Goal: Task Accomplishment & Management: Complete application form

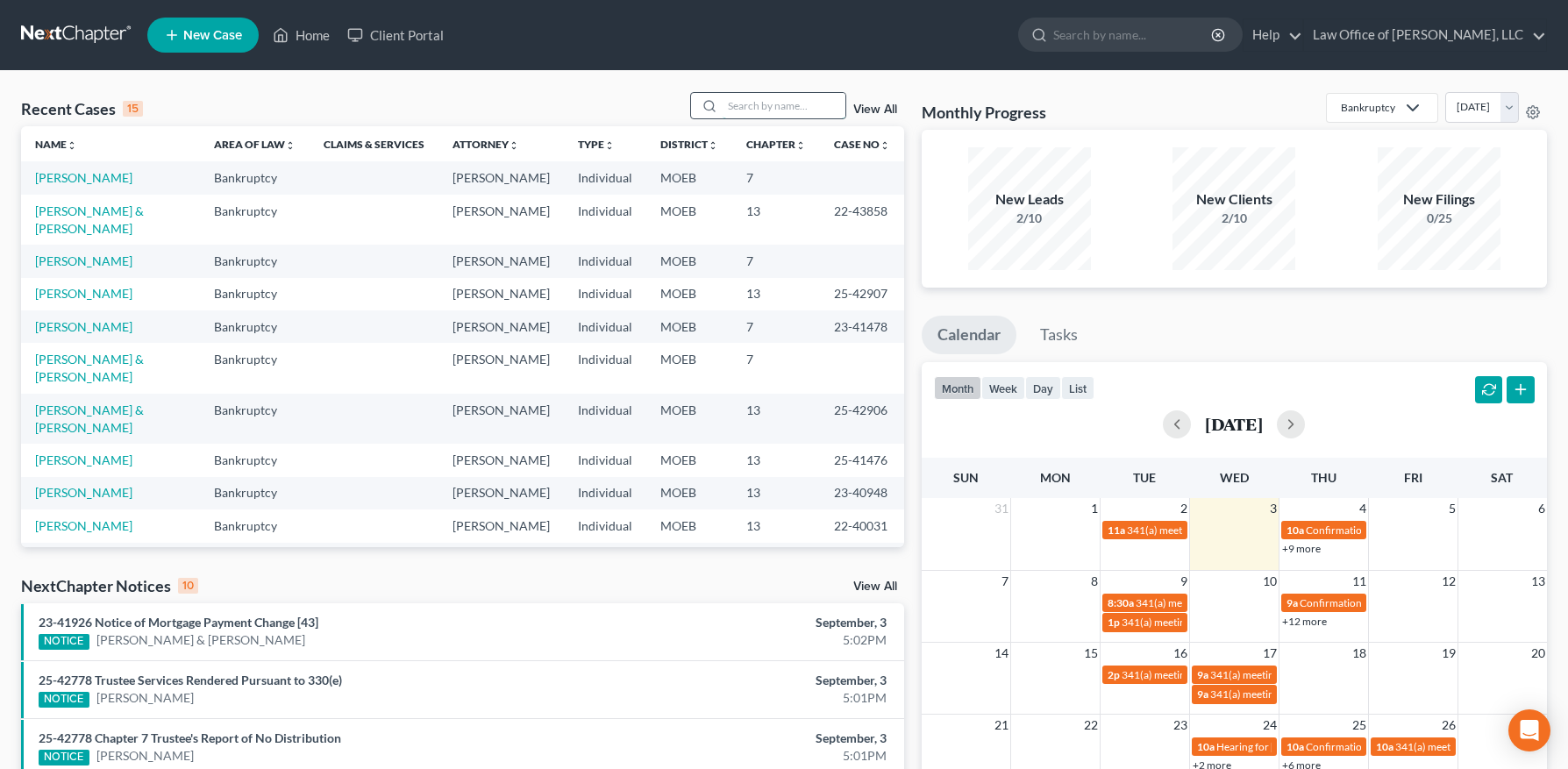
click at [746, 106] on input "search" at bounding box center [784, 106] width 122 height 26
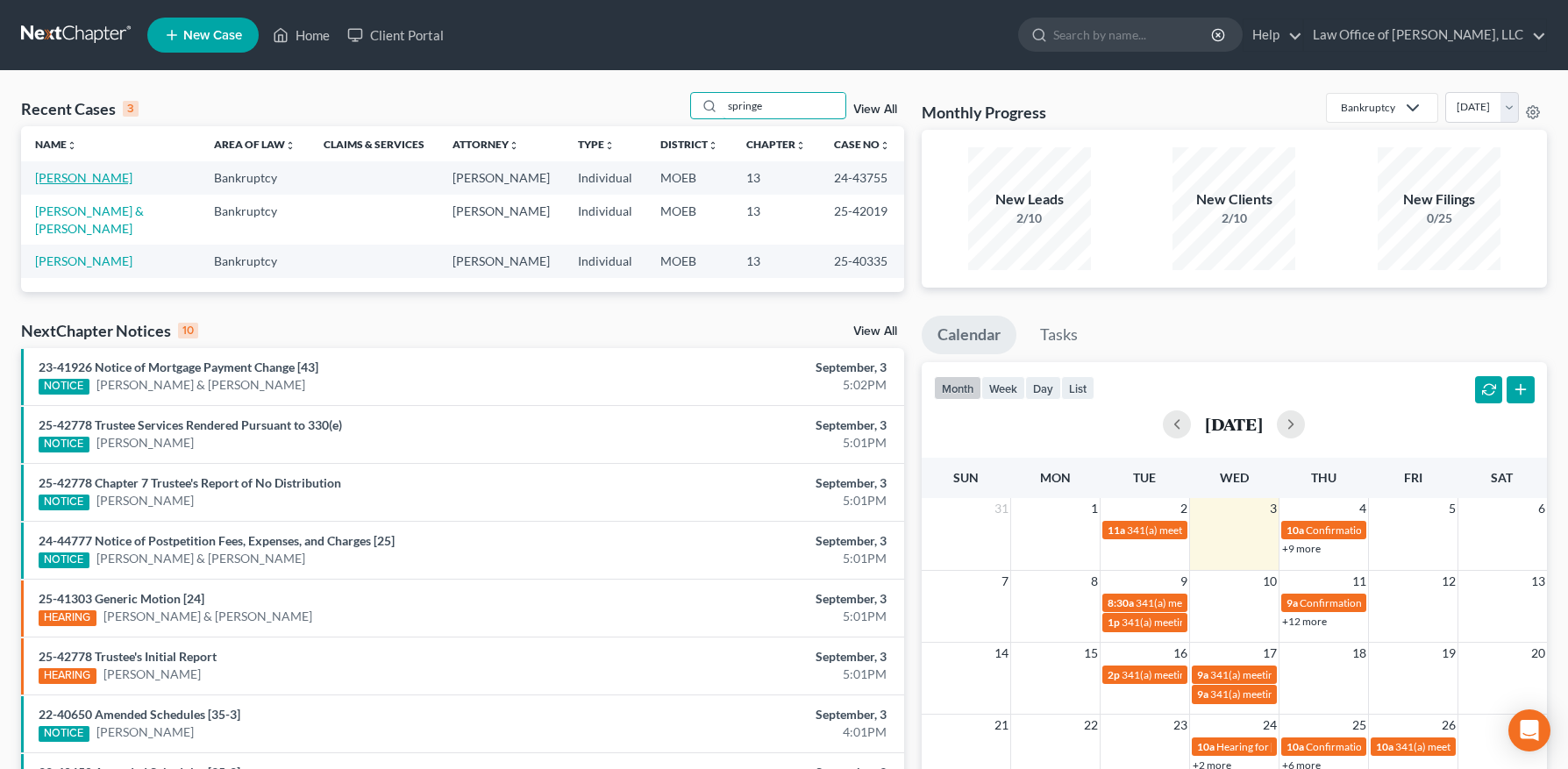
type input "springe"
click at [82, 178] on link "[PERSON_NAME]" at bounding box center [84, 177] width 98 height 15
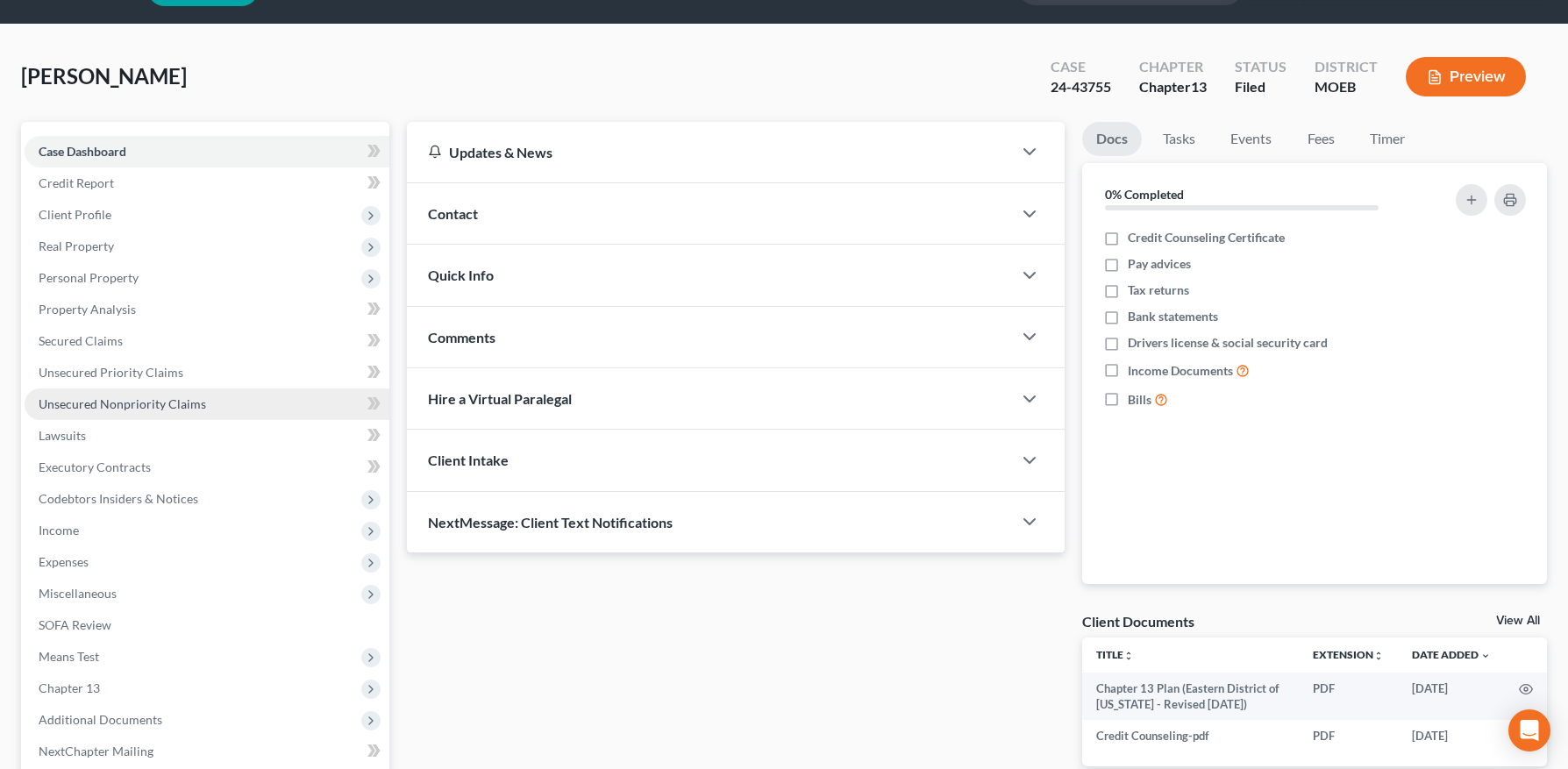
scroll to position [61, 0]
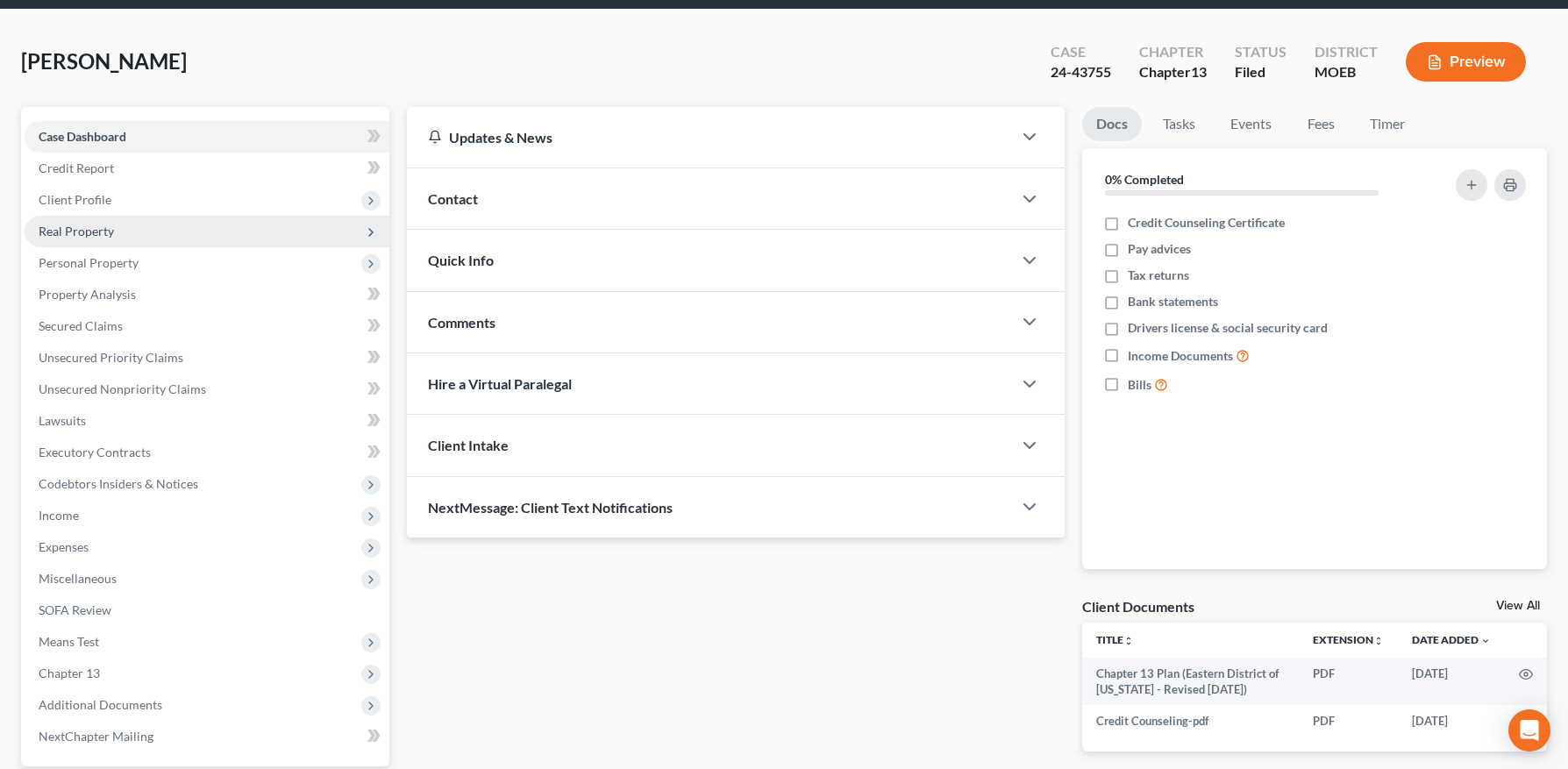
click at [109, 224] on span "Real Property" at bounding box center [76, 230] width 75 height 15
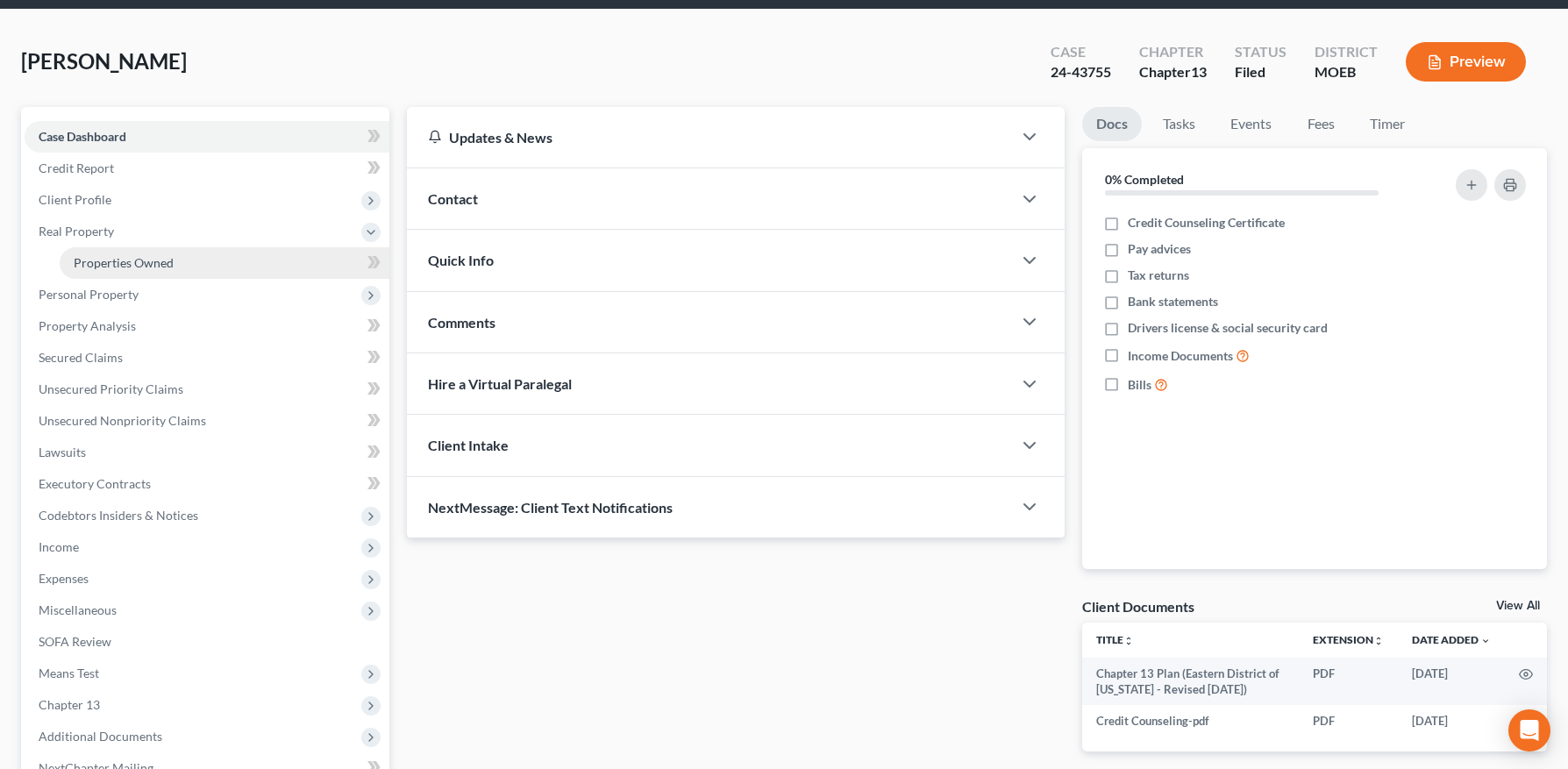
click at [125, 258] on span "Properties Owned" at bounding box center [123, 262] width 100 height 15
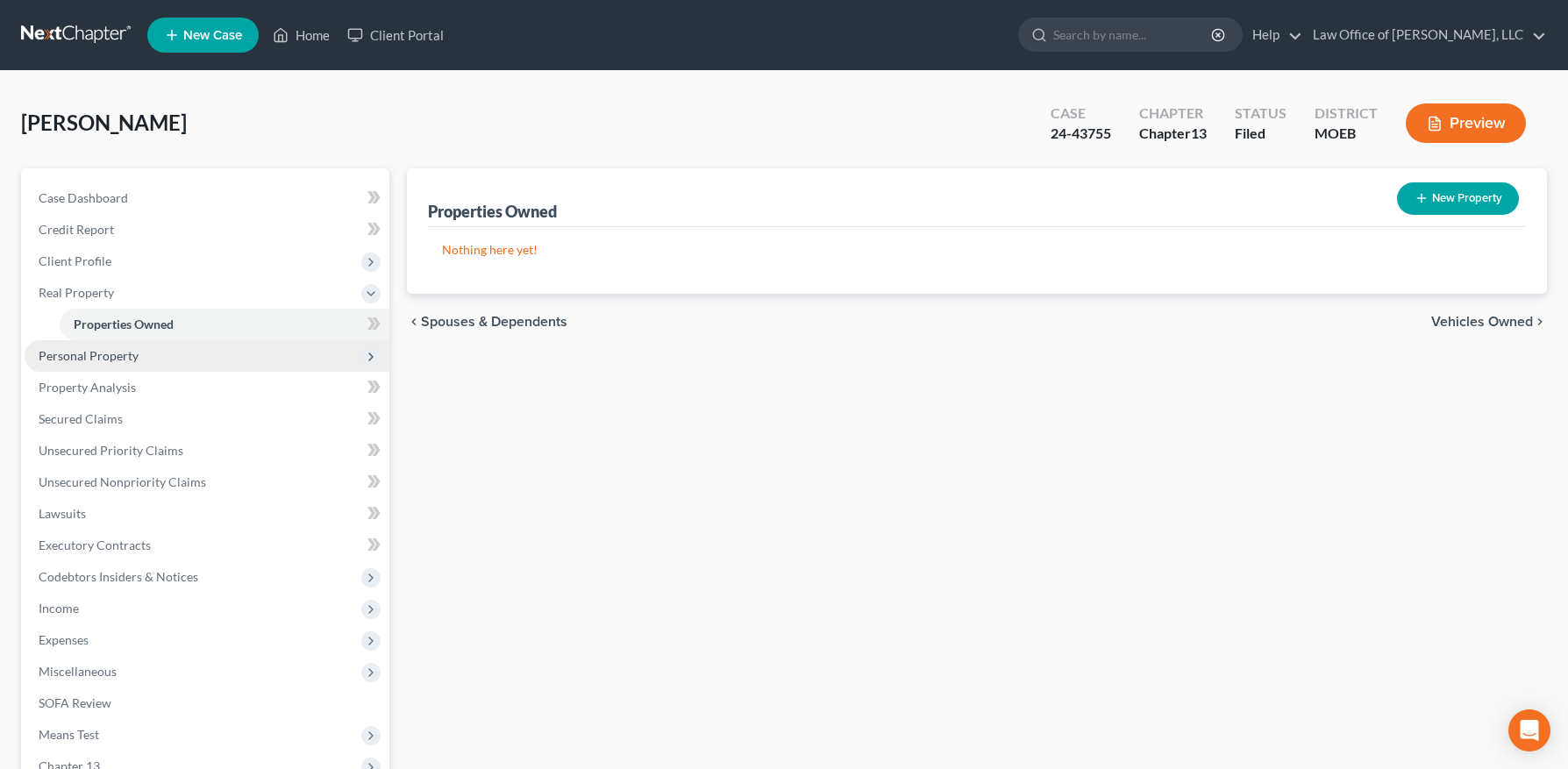
click at [101, 352] on span "Personal Property" at bounding box center [88, 355] width 100 height 15
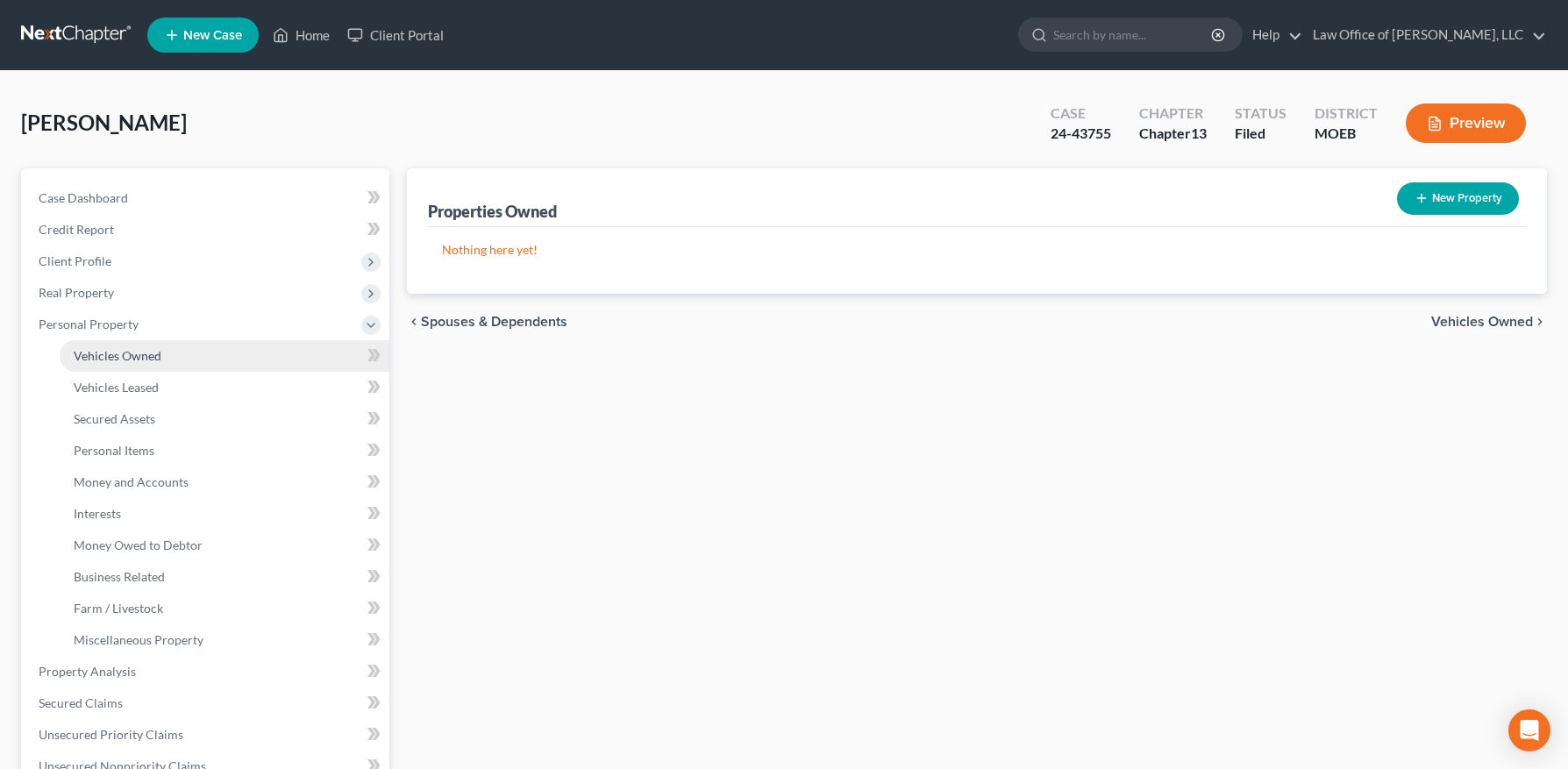
click at [152, 356] on span "Vehicles Owned" at bounding box center [118, 355] width 88 height 15
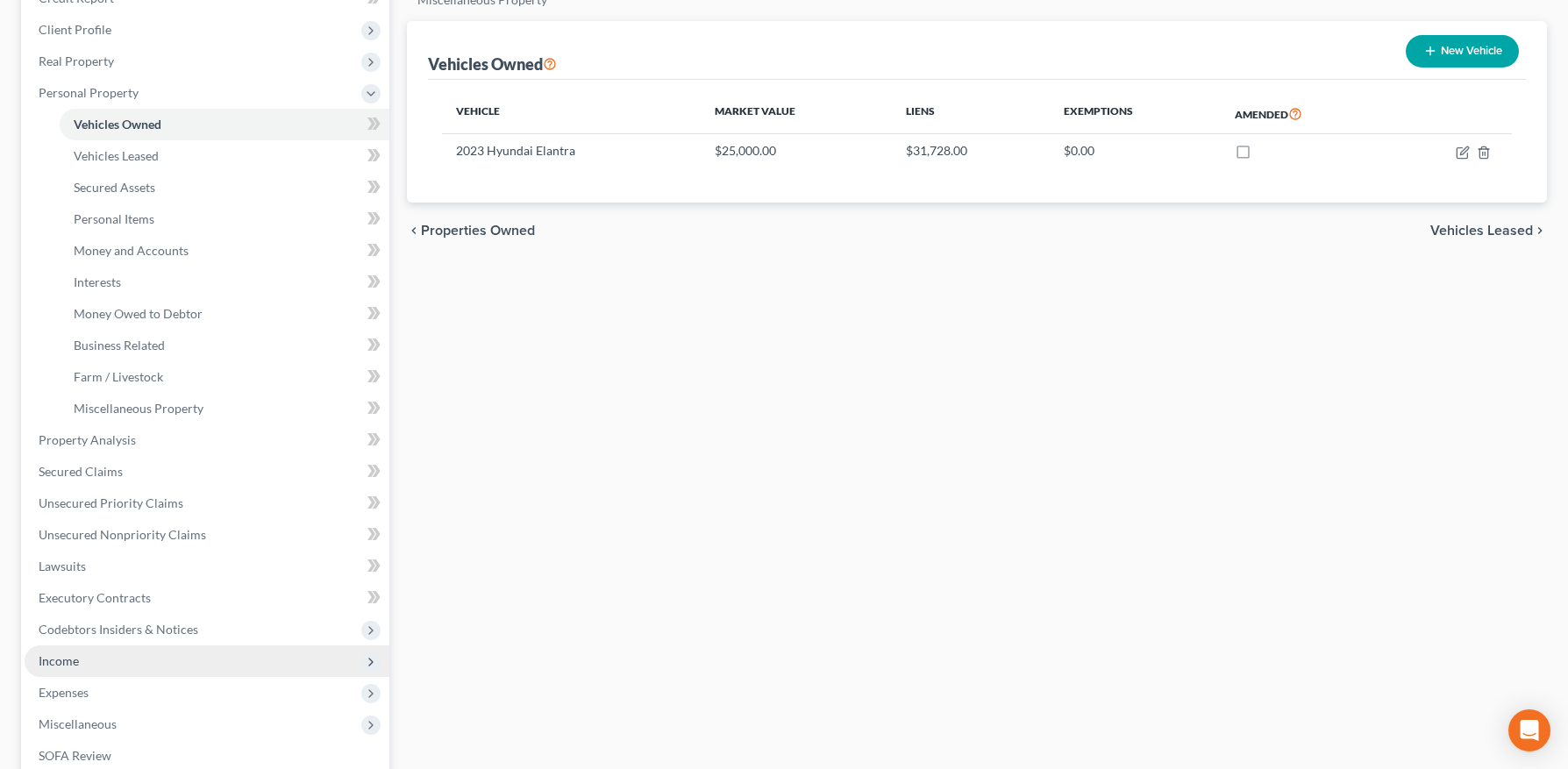
scroll to position [341, 0]
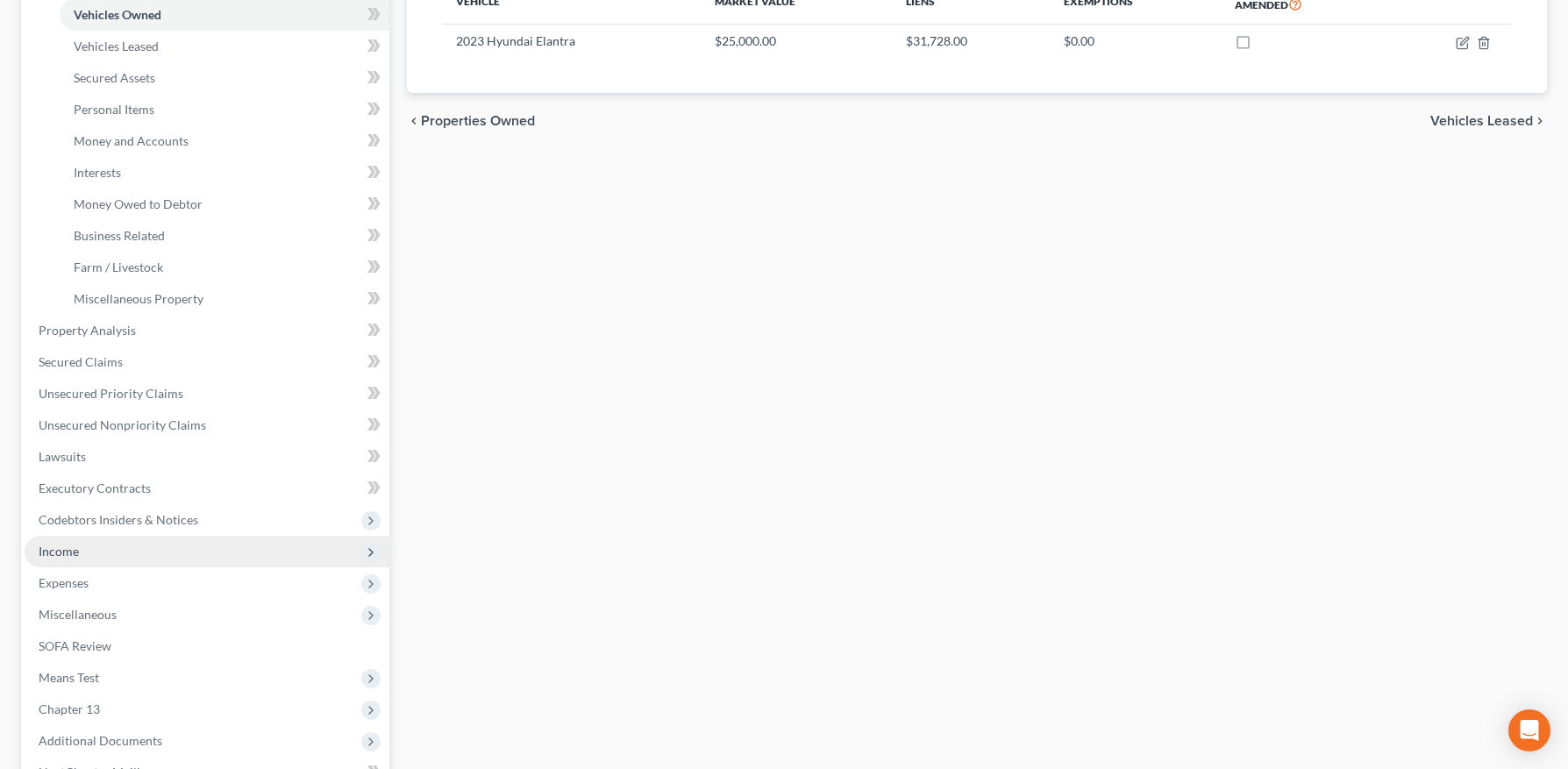
click at [93, 564] on span "Income" at bounding box center [206, 552] width 364 height 32
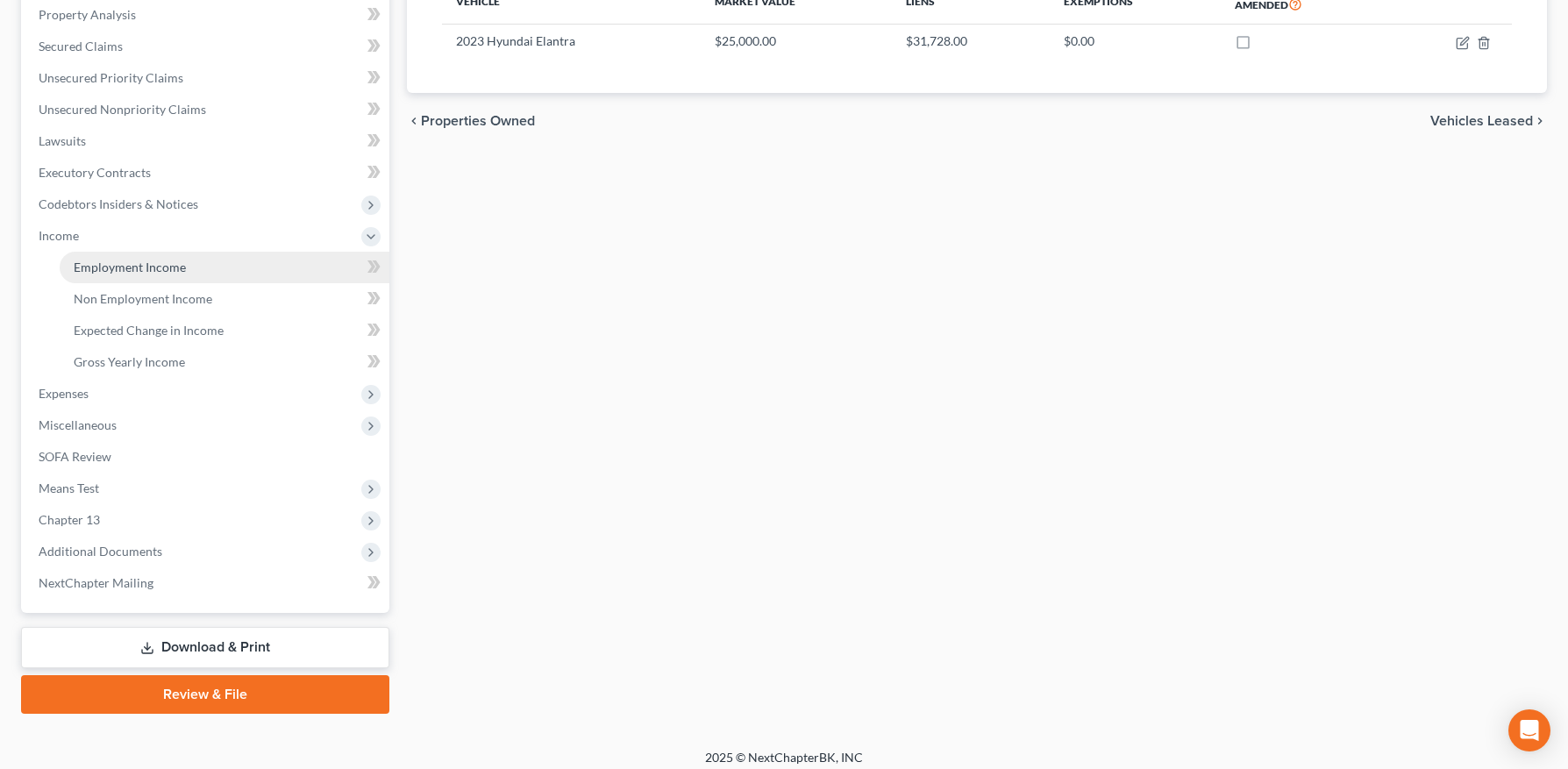
click at [113, 269] on span "Employment Income" at bounding box center [130, 267] width 113 height 15
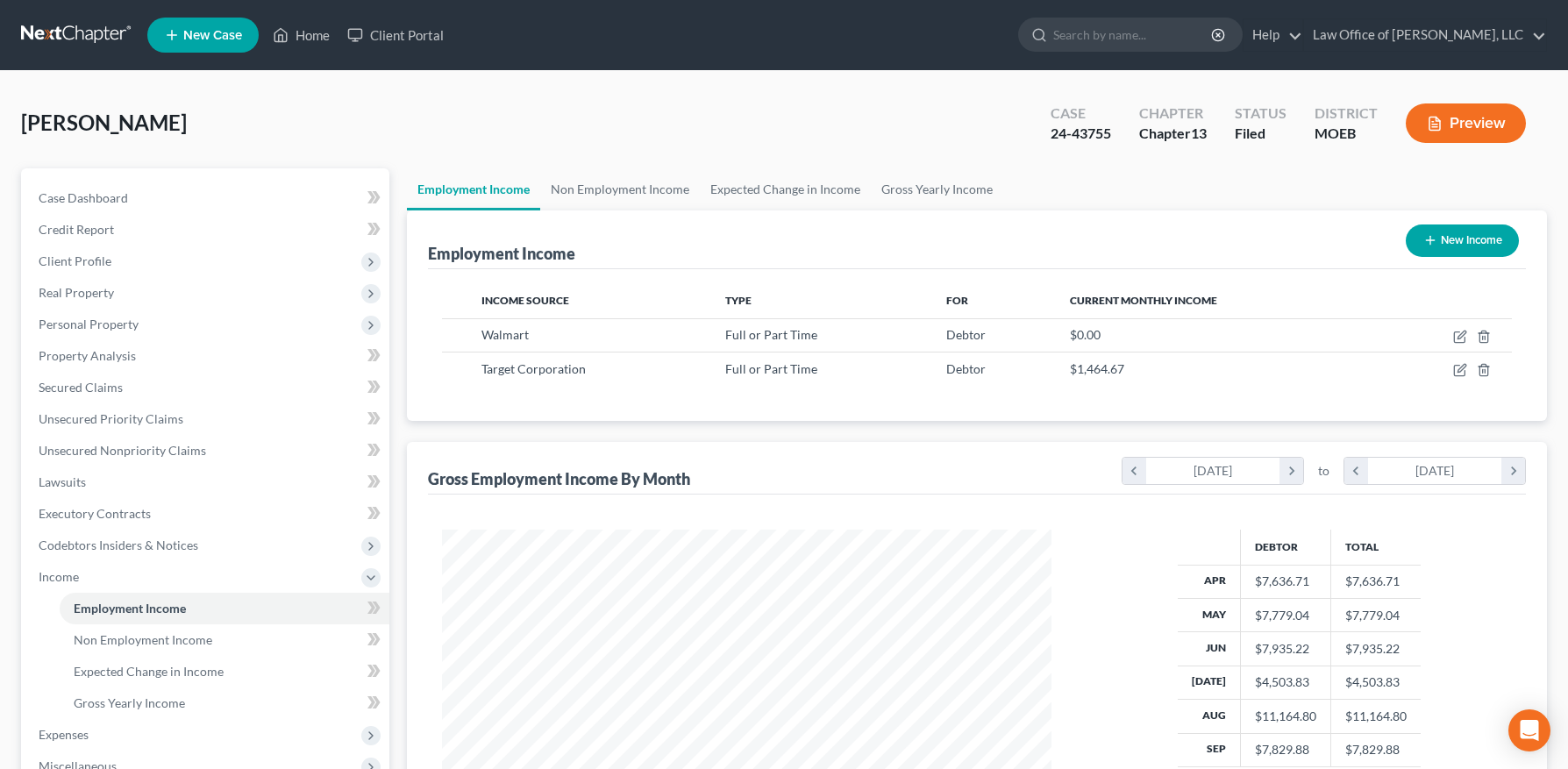
scroll to position [315, 645]
click at [1459, 336] on icon "button" at bounding box center [1461, 335] width 8 height 8
select select "0"
select select "2"
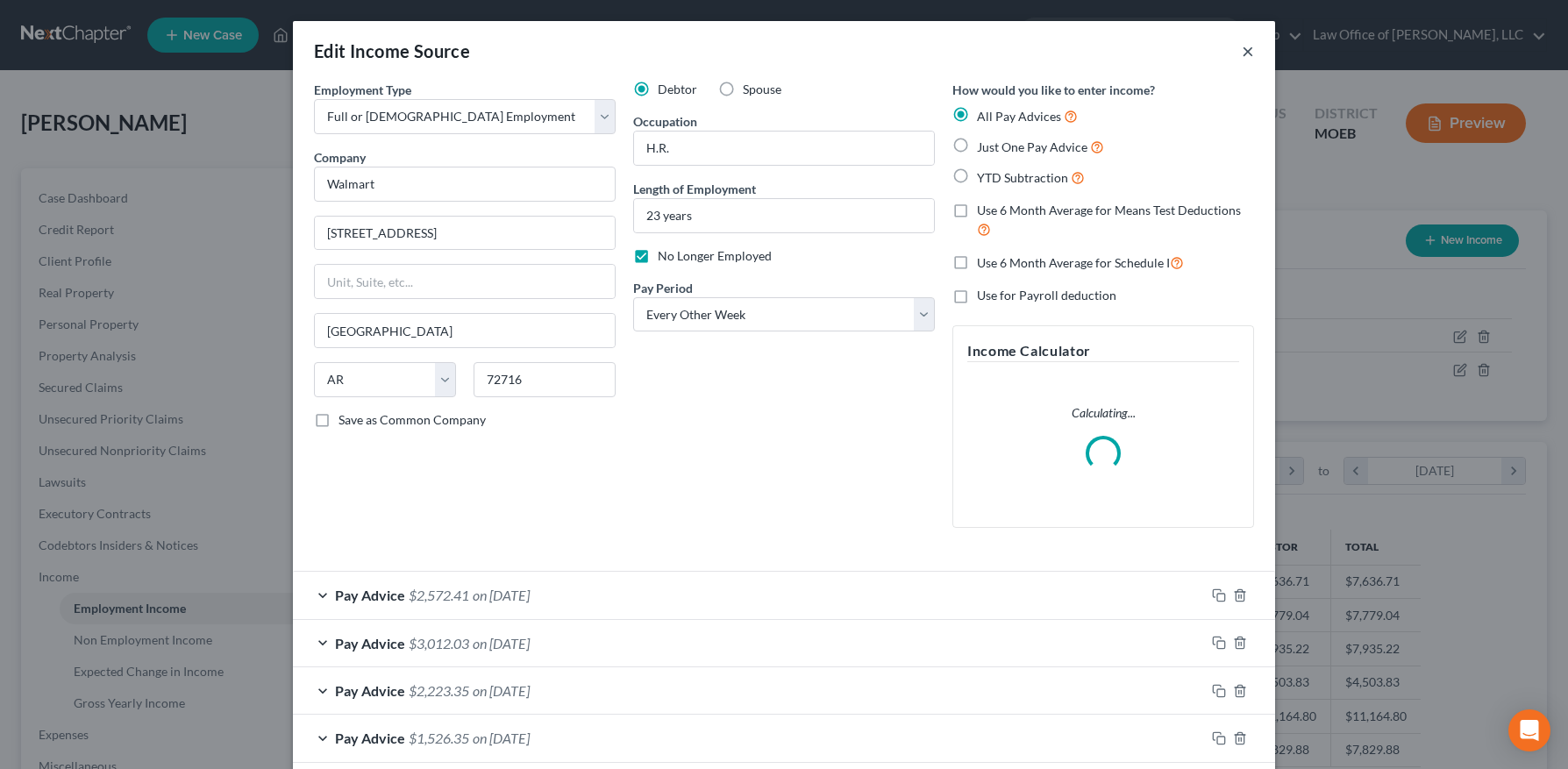
click at [1247, 48] on button "×" at bounding box center [1248, 50] width 12 height 21
